Goal: Connect with others: Connect with others

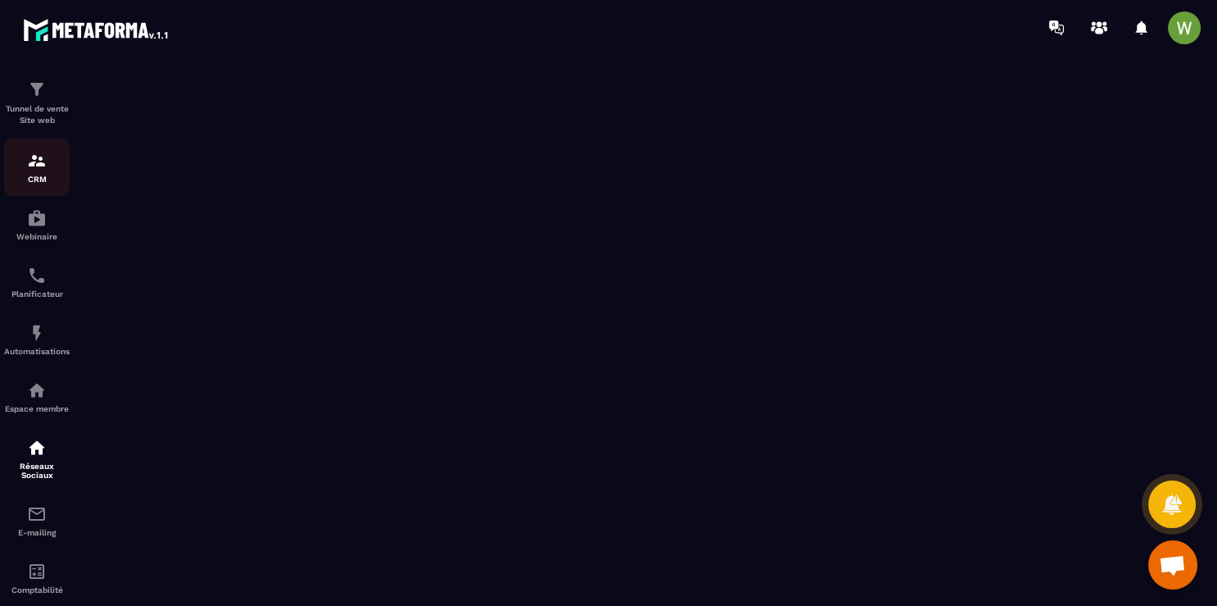
click at [43, 164] on img at bounding box center [37, 161] width 20 height 20
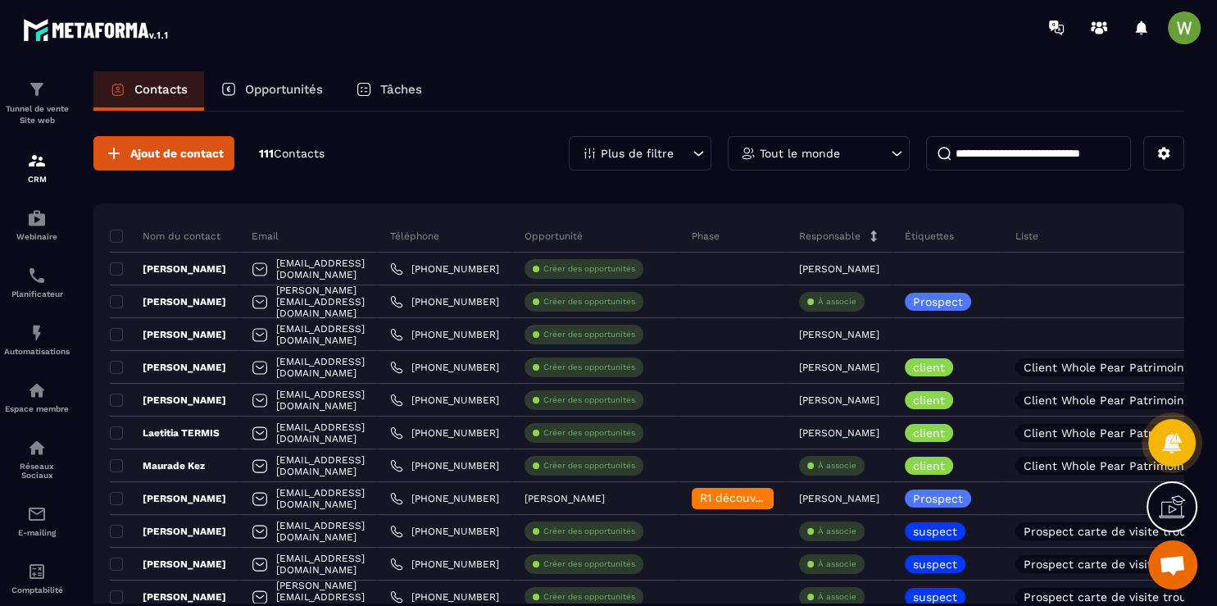
click at [956, 153] on input at bounding box center [1028, 153] width 205 height 34
click at [1011, 162] on input at bounding box center [1028, 153] width 205 height 34
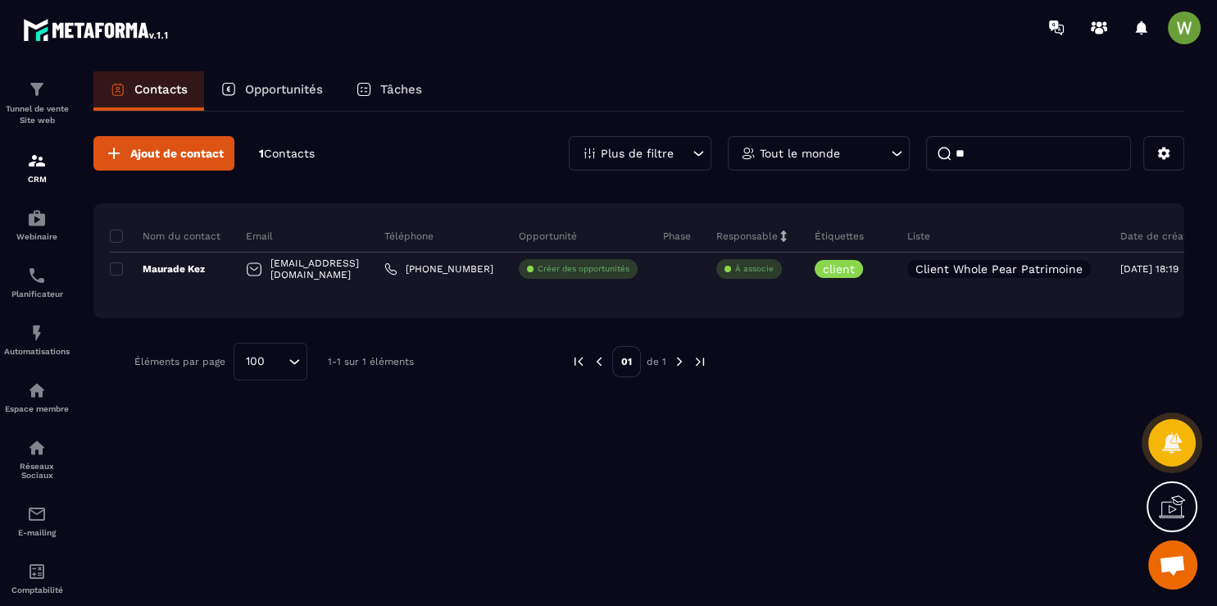
type input "*"
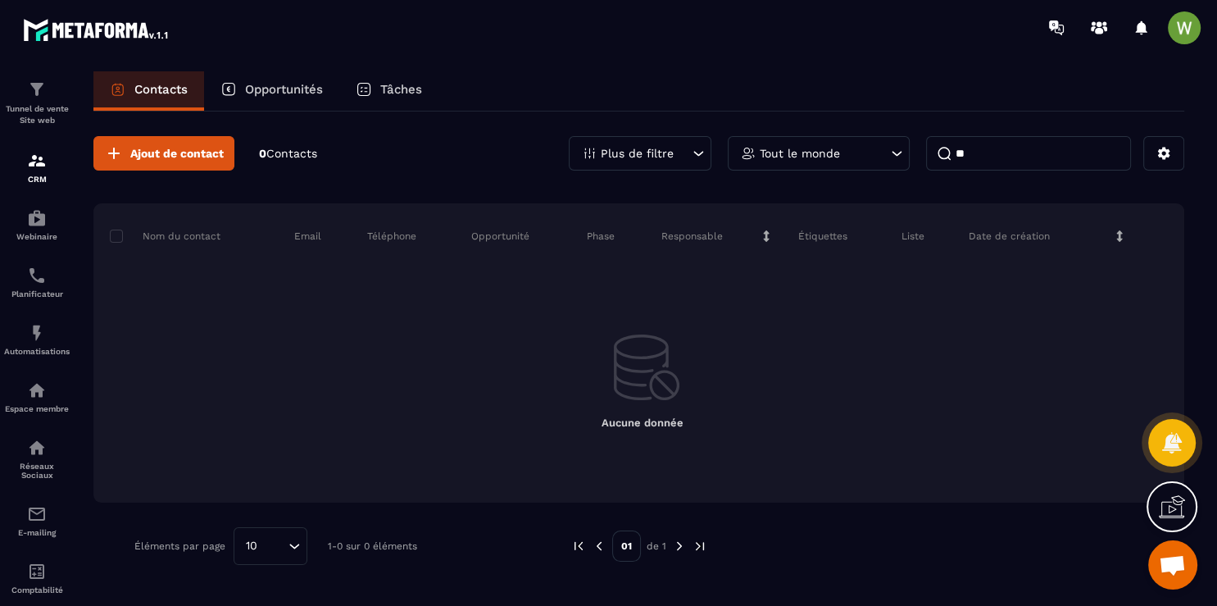
type input "*"
